Goal: Transaction & Acquisition: Purchase product/service

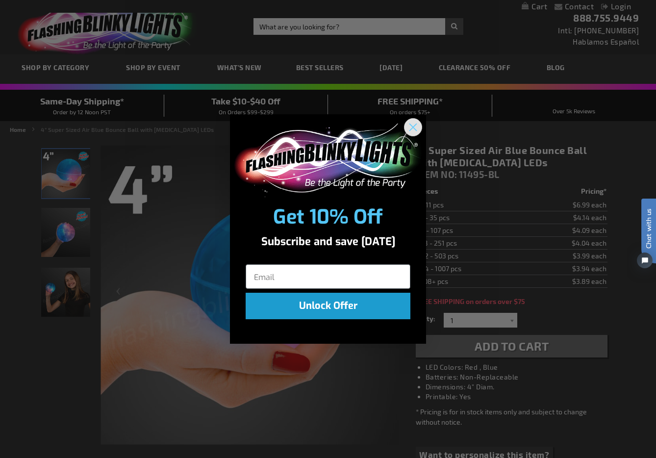
click at [413, 128] on circle "Close dialog" at bounding box center [413, 127] width 16 height 16
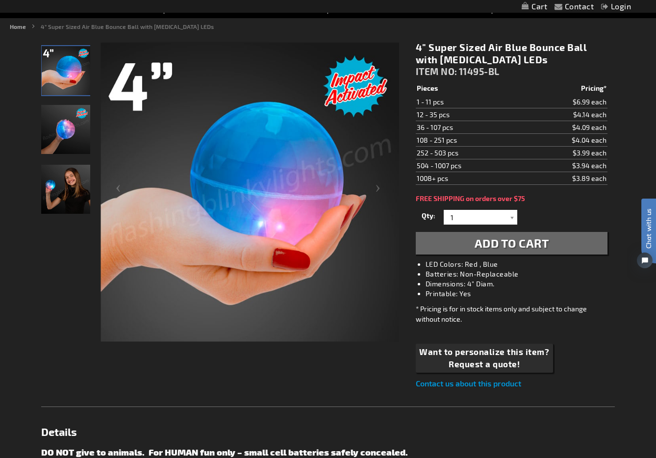
scroll to position [101, 0]
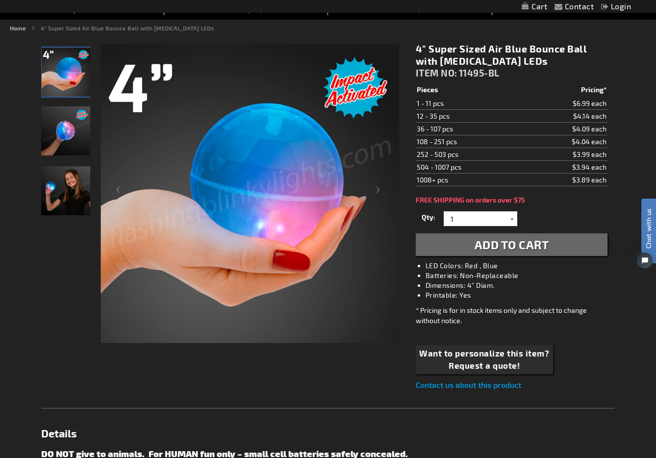
click at [512, 220] on div at bounding box center [512, 218] width 10 height 15
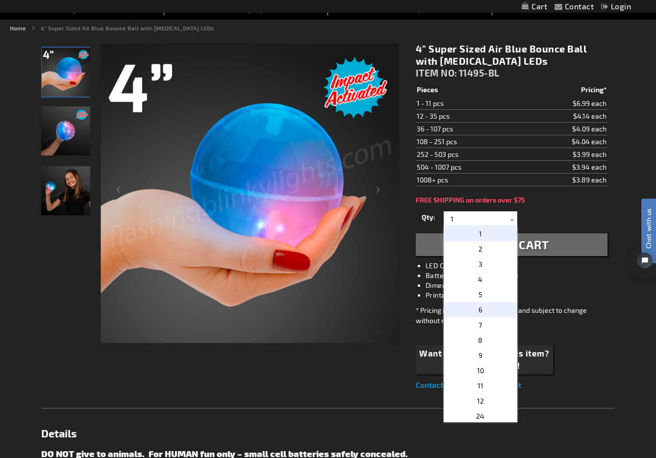
click at [479, 308] on span "6" at bounding box center [480, 309] width 4 height 8
type input "6"
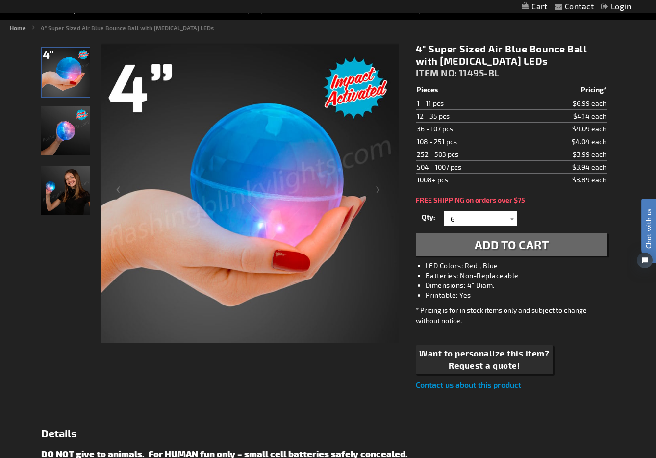
click at [482, 245] on span "Add to Cart" at bounding box center [511, 244] width 74 height 14
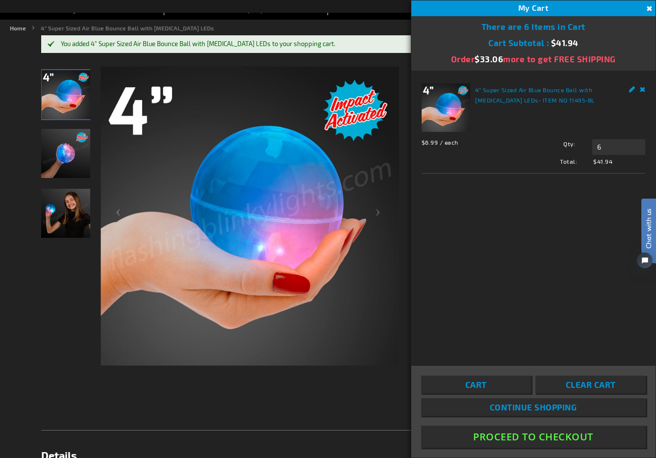
click at [536, 432] on button "Proceed To Checkout" at bounding box center [533, 436] width 224 height 22
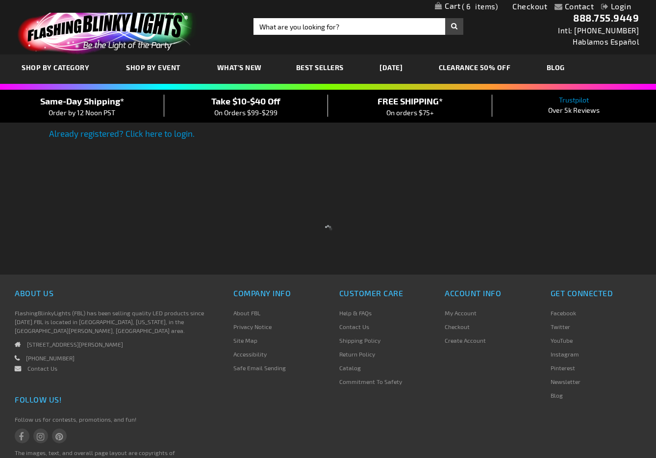
select select "US"
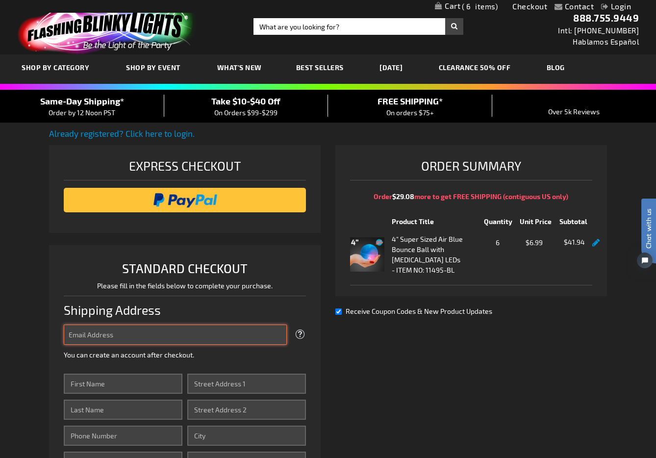
click at [190, 334] on input "Email Address" at bounding box center [175, 334] width 223 height 20
click at [164, 338] on fieldset "Email Address gelfco@gmail.com Tooltip We'll send your order confirmation here.…" at bounding box center [185, 343] width 242 height 39
drag, startPoint x: 136, startPoint y: 329, endPoint x: 46, endPoint y: 336, distance: 90.9
click at [46, 336] on div "Contact Compare Products Checkout Login Skip to Content My Cart 6 6 items My Ca…" at bounding box center [328, 461] width 656 height 922
drag, startPoint x: 134, startPoint y: 336, endPoint x: 46, endPoint y: 334, distance: 88.2
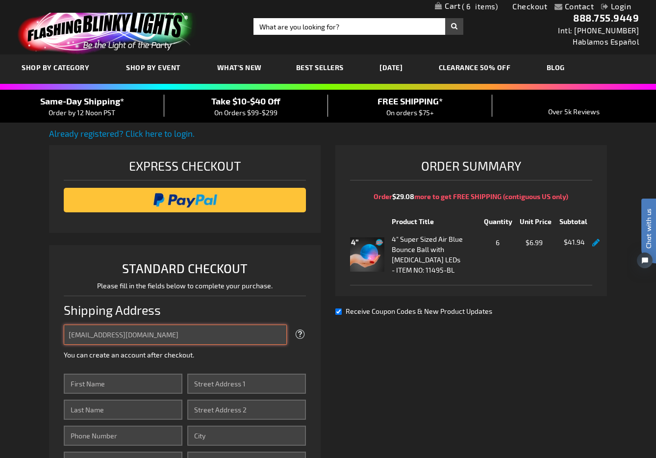
click at [46, 334] on div "Contact Compare Products Checkout Login Skip to Content My Cart 6 6 items My Ca…" at bounding box center [328, 461] width 656 height 922
type input "[EMAIL_ADDRESS][DOMAIN_NAME]"
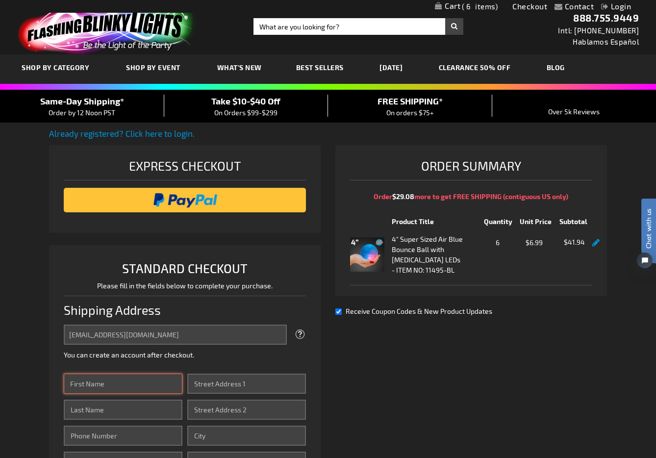
click at [111, 384] on input "First Name" at bounding box center [123, 383] width 119 height 20
type input "TLMP Props"
type input "Peter Gelfman"
type input "9178605608"
type input "Happy Hive Productions LLC/Netflix"
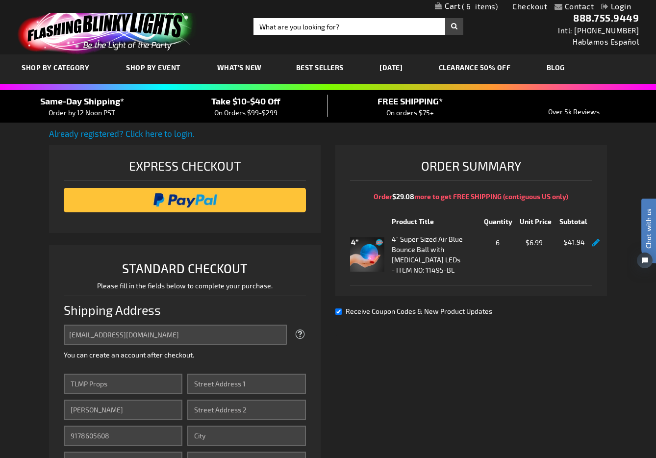
type input "78 John Miller Way"
type input "Ste 303"
type input "Kearny"
select select "41"
type input "07032"
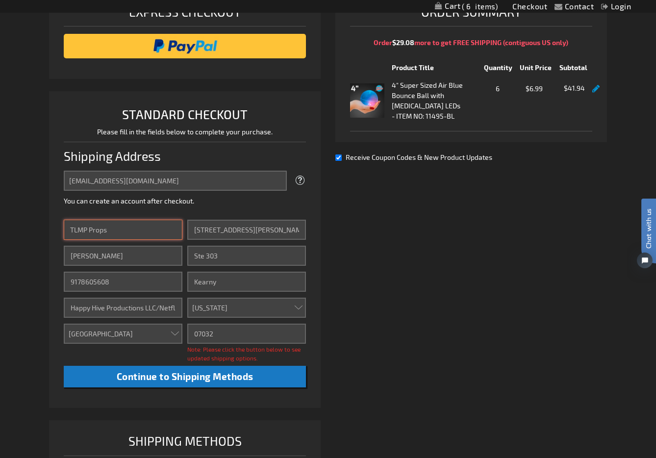
scroll to position [155, 0]
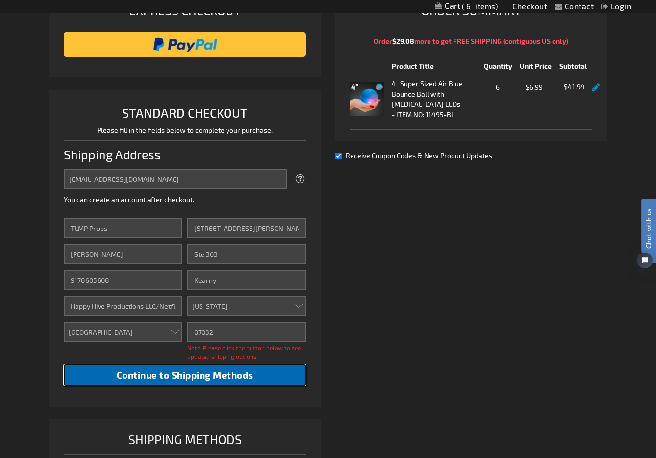
click at [169, 376] on span "Continue to Shipping Methods" at bounding box center [185, 374] width 137 height 11
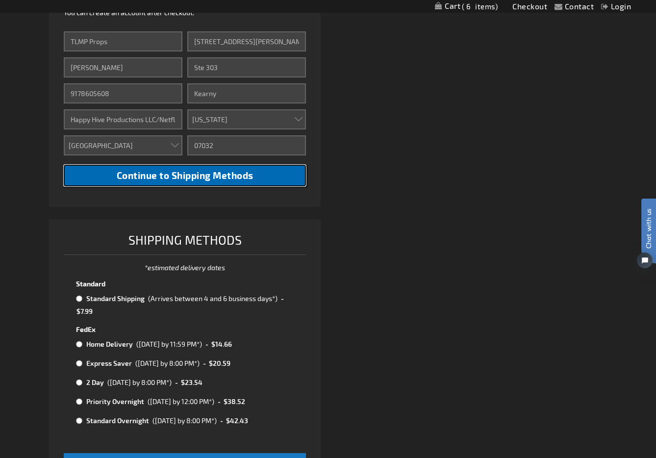
scroll to position [353, 0]
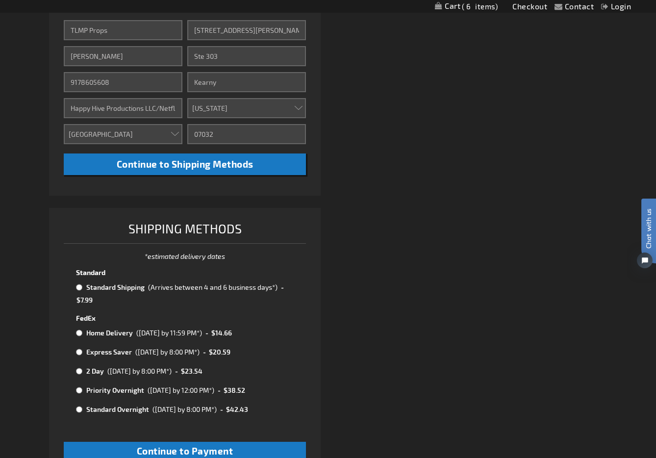
click at [81, 289] on input "radio" at bounding box center [79, 287] width 6 height 8
radio input "true"
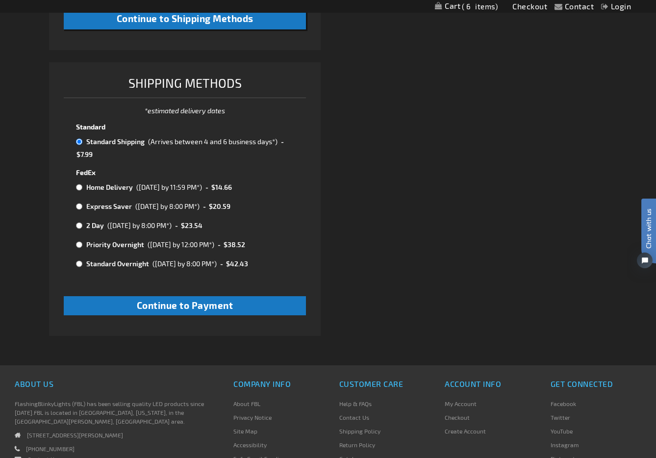
scroll to position [524, 0]
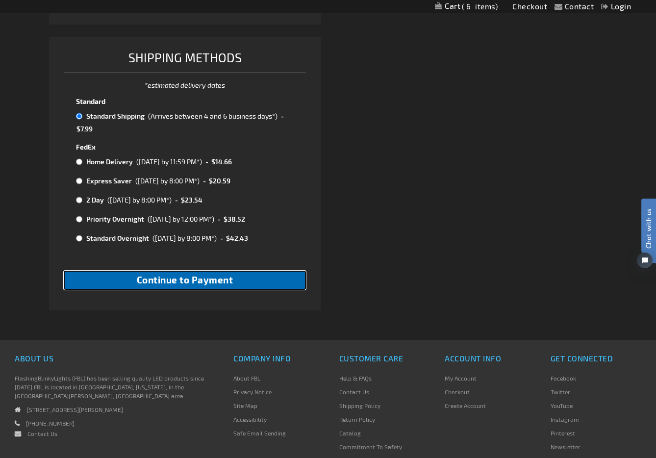
click at [142, 288] on button "Continue to Payment" at bounding box center [185, 279] width 242 height 19
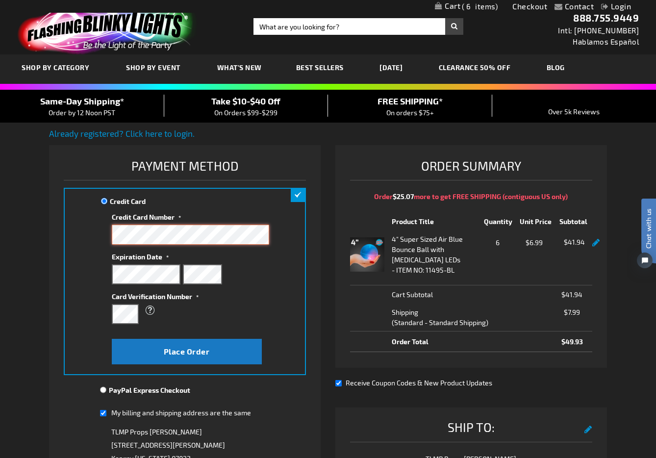
scroll to position [12, 0]
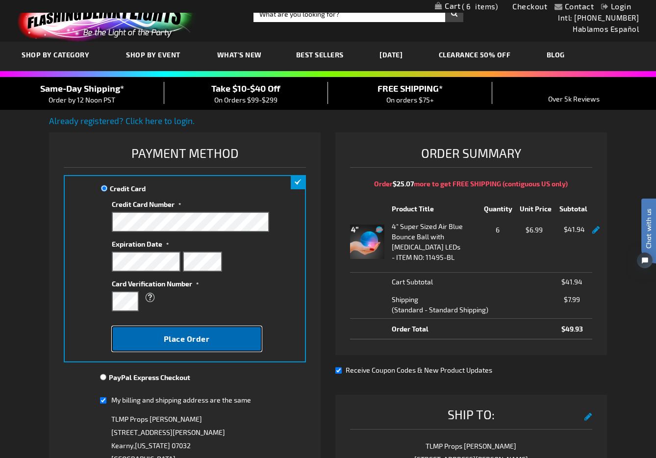
click at [197, 338] on span "Place Order" at bounding box center [187, 338] width 46 height 9
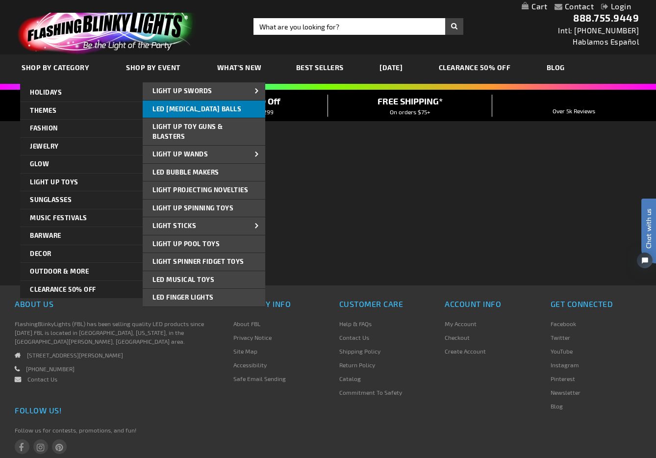
click at [186, 112] on span "LED [MEDICAL_DATA] Balls" at bounding box center [196, 109] width 89 height 8
